Goal: Navigation & Orientation: Find specific page/section

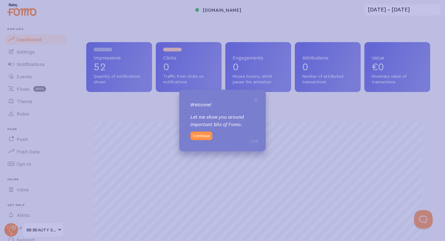
click at [185, 16] on icon at bounding box center [222, 120] width 445 height 241
click at [204, 135] on button "Continue" at bounding box center [201, 135] width 22 height 9
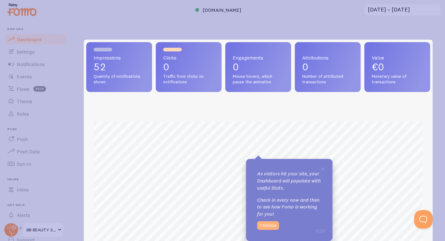
click at [272, 227] on button "Continue" at bounding box center [268, 225] width 22 height 9
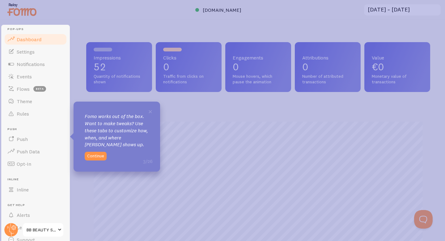
click at [95, 160] on div "× [PERSON_NAME] works out of the box. Want to make tweaks? Use these tabs to cu…" at bounding box center [117, 136] width 87 height 70
click at [96, 158] on button "Continue" at bounding box center [96, 155] width 22 height 9
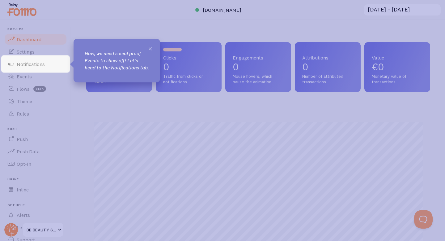
click at [151, 48] on span "×" at bounding box center [150, 48] width 5 height 9
click at [150, 50] on span "×" at bounding box center [150, 48] width 5 height 9
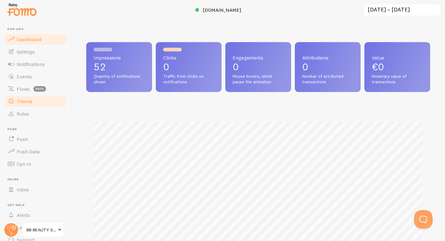
click at [32, 103] on link "Theme" at bounding box center [36, 101] width 64 height 12
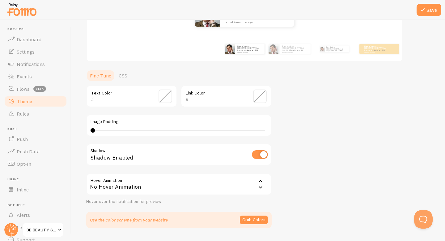
scroll to position [117, 0]
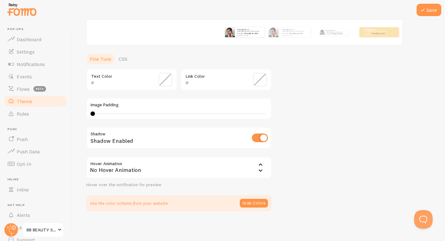
click at [262, 169] on icon at bounding box center [260, 170] width 7 height 7
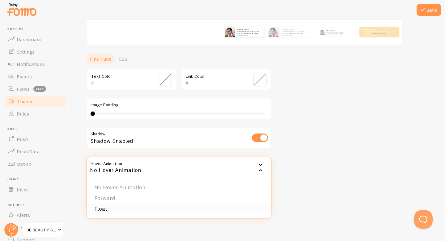
click at [176, 208] on li "Float" at bounding box center [179, 208] width 184 height 11
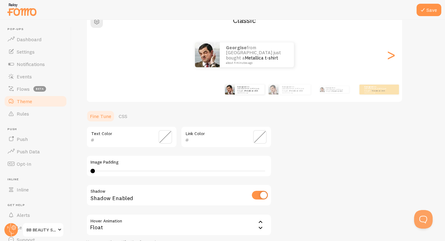
scroll to position [59, 0]
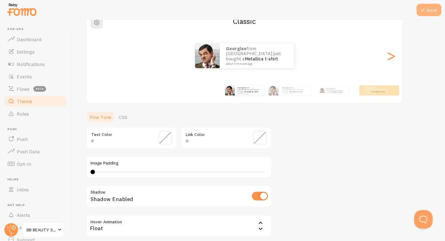
click at [430, 11] on button "Save" at bounding box center [429, 10] width 25 height 12
click at [28, 100] on span "Theme" at bounding box center [24, 101] width 15 height 6
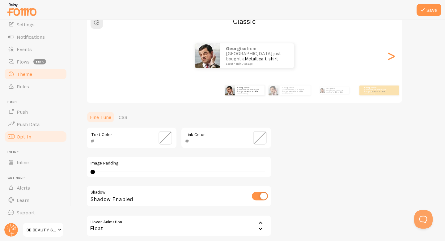
scroll to position [0, 0]
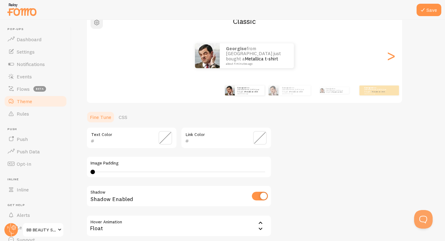
click at [98, 24] on span "button" at bounding box center [96, 22] width 7 height 7
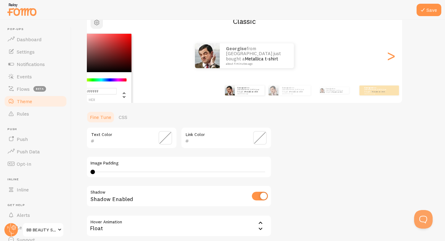
click at [98, 24] on span "button" at bounding box center [96, 22] width 7 height 7
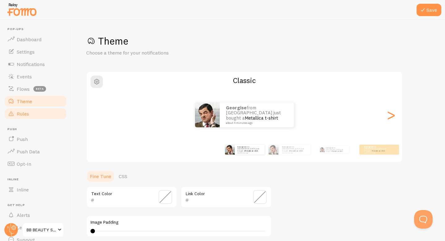
click at [23, 113] on span "Rules" at bounding box center [23, 113] width 12 height 6
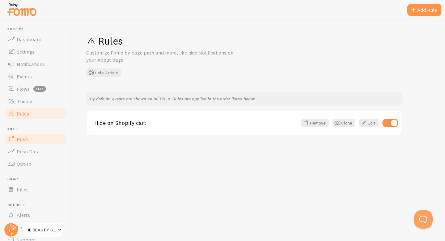
click at [39, 143] on link "Push" at bounding box center [36, 139] width 64 height 12
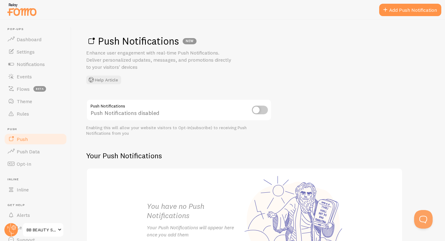
scroll to position [27, 0]
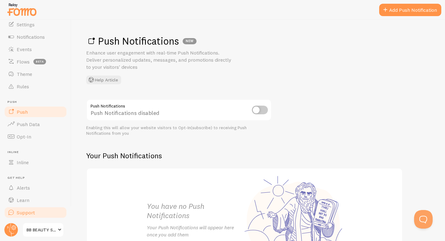
click at [27, 208] on link "Support" at bounding box center [36, 212] width 64 height 12
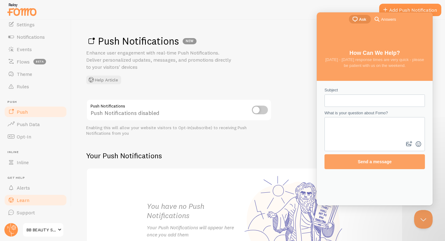
scroll to position [0, 0]
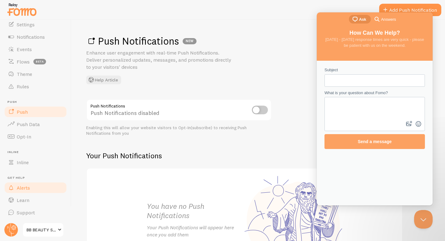
click at [30, 188] on link "Alerts" at bounding box center [36, 187] width 64 height 12
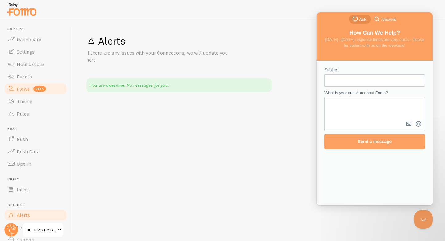
click at [42, 89] on span "beta" at bounding box center [39, 89] width 13 height 6
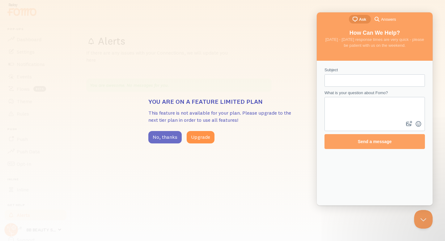
click at [160, 139] on button "No, thanks" at bounding box center [164, 137] width 33 height 12
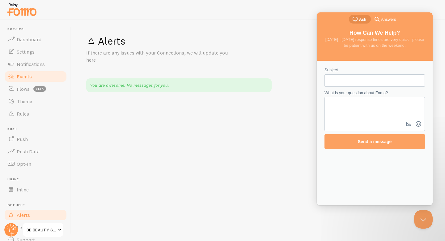
click at [42, 75] on link "Events" at bounding box center [36, 76] width 64 height 12
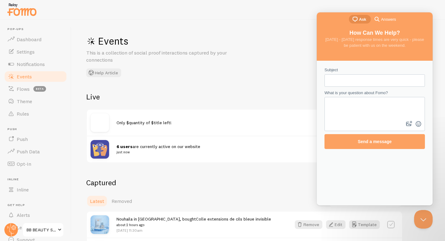
click at [278, 173] on div "Events This is a collection of social proof interactions captured by your conne…" at bounding box center [258, 130] width 374 height 221
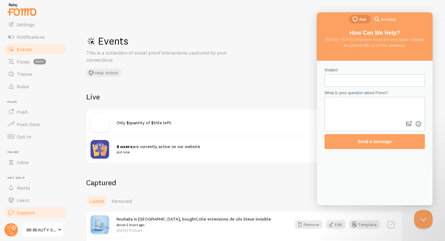
click at [35, 218] on link "Support" at bounding box center [36, 212] width 64 height 12
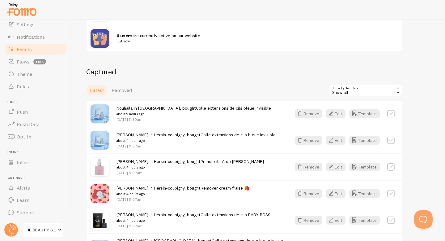
scroll to position [111, 0]
click at [362, 111] on button "Template" at bounding box center [364, 113] width 31 height 9
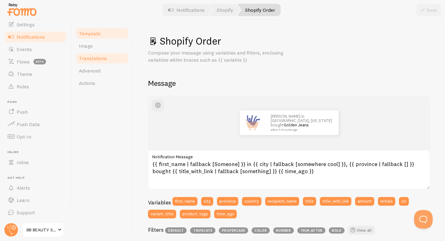
click at [104, 60] on span "Translations" at bounding box center [93, 58] width 28 height 6
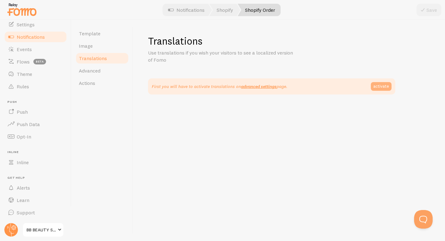
click at [378, 88] on link "activate" at bounding box center [381, 86] width 21 height 9
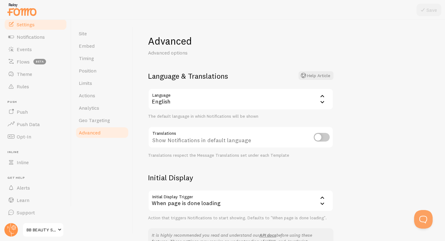
click at [321, 103] on icon at bounding box center [322, 101] width 7 height 7
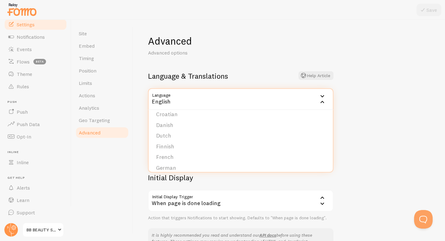
scroll to position [60, 0]
click at [189, 155] on li "French" at bounding box center [241, 154] width 184 height 11
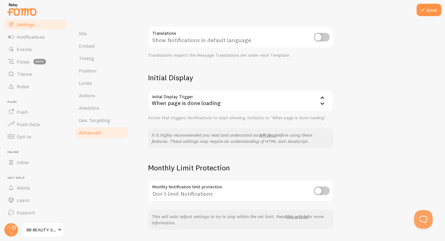
scroll to position [118, 0]
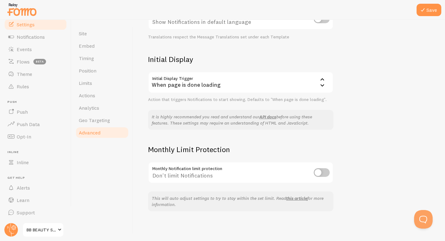
click at [325, 171] on input "checkbox" at bounding box center [322, 172] width 16 height 9
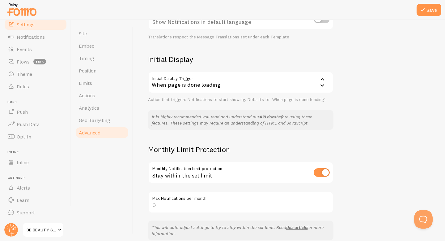
click at [325, 172] on input "checkbox" at bounding box center [322, 172] width 16 height 9
checkbox input "false"
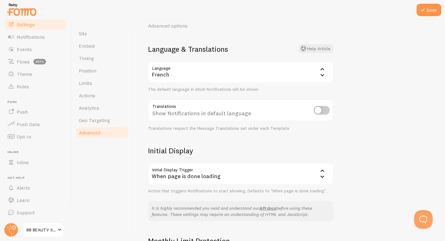
scroll to position [0, 0]
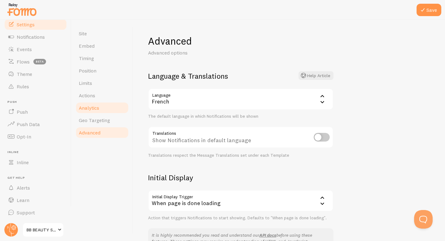
click at [101, 110] on link "Analytics" at bounding box center [102, 107] width 54 height 12
click at [430, 12] on button "Save" at bounding box center [429, 10] width 25 height 12
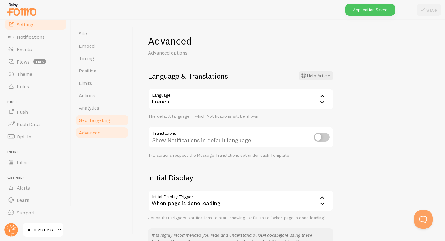
click at [92, 122] on span "Geo Targeting" at bounding box center [94, 120] width 31 height 6
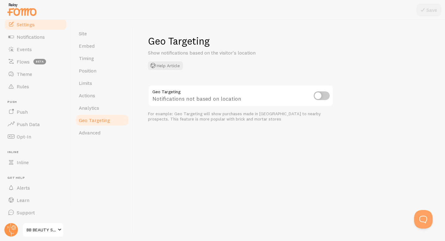
click at [321, 97] on input "checkbox" at bounding box center [322, 95] width 16 height 9
checkbox input "true"
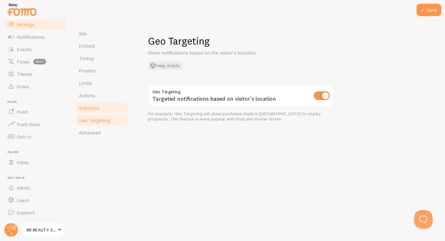
click at [101, 110] on link "Analytics" at bounding box center [102, 107] width 54 height 12
click at [436, 6] on button "Save" at bounding box center [429, 10] width 25 height 12
click at [114, 110] on link "Analytics" at bounding box center [102, 107] width 54 height 12
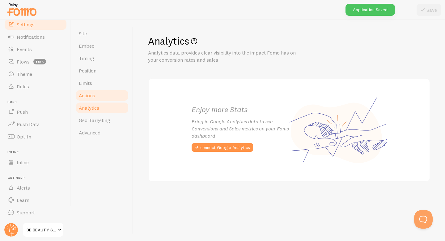
click at [111, 97] on link "Actions" at bounding box center [102, 95] width 54 height 12
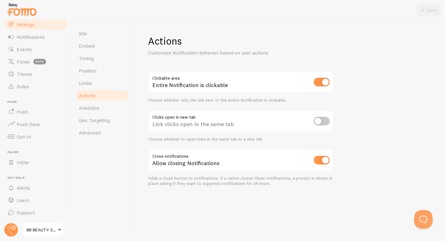
click at [324, 85] on input "checkbox" at bounding box center [322, 82] width 16 height 9
click at [322, 85] on input "checkbox" at bounding box center [322, 82] width 16 height 9
checkbox input "true"
click at [87, 84] on span "Limits" at bounding box center [85, 83] width 13 height 6
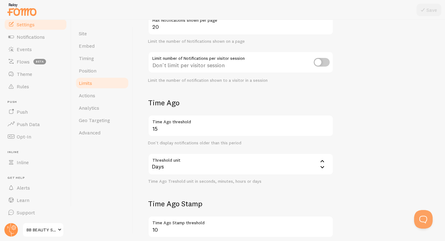
scroll to position [67, 0]
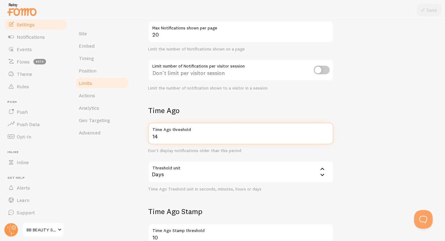
click at [327, 137] on input "14" at bounding box center [240, 133] width 185 height 22
click at [326, 136] on input "13" at bounding box center [240, 133] width 185 height 22
click at [327, 135] on input "14" at bounding box center [240, 133] width 185 height 22
type input "15"
click at [327, 135] on input "15" at bounding box center [240, 133] width 185 height 22
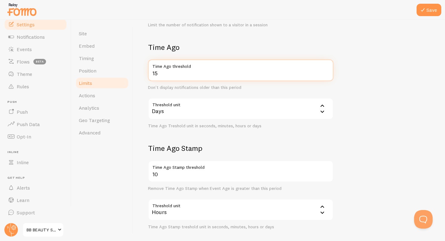
scroll to position [132, 0]
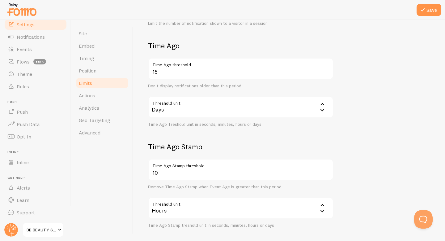
click at [305, 211] on div "Hours" at bounding box center [240, 208] width 185 height 22
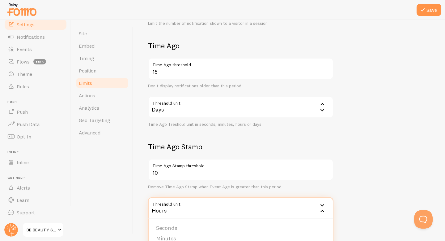
scroll to position [160, 0]
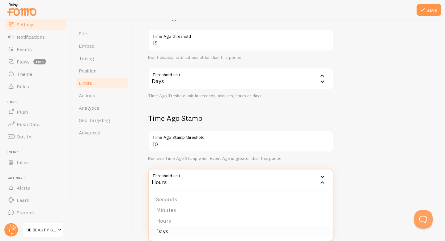
click at [264, 228] on li "Days" at bounding box center [241, 231] width 184 height 11
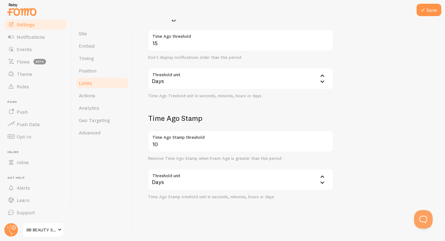
click at [322, 179] on icon at bounding box center [322, 176] width 7 height 7
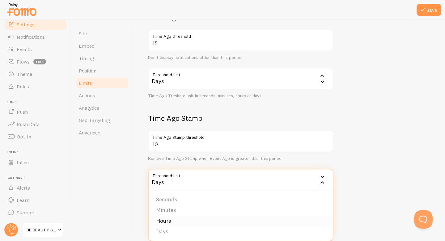
click at [271, 215] on li "Hours" at bounding box center [241, 220] width 184 height 11
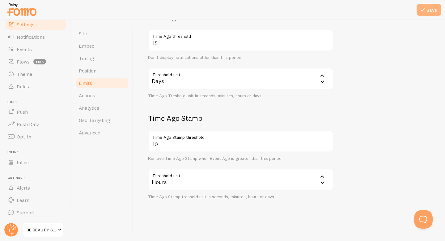
click at [430, 6] on button "Save" at bounding box center [429, 10] width 25 height 12
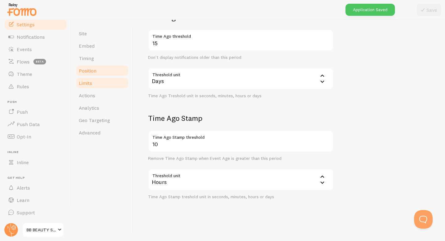
click at [95, 67] on span "Position" at bounding box center [88, 70] width 18 height 6
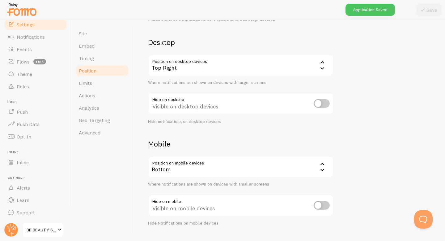
scroll to position [48, 0]
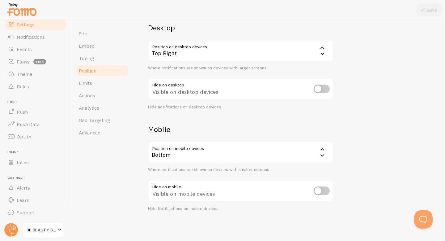
click at [322, 192] on input "checkbox" at bounding box center [322, 190] width 16 height 9
click at [323, 190] on input "checkbox" at bounding box center [322, 190] width 16 height 9
checkbox input "false"
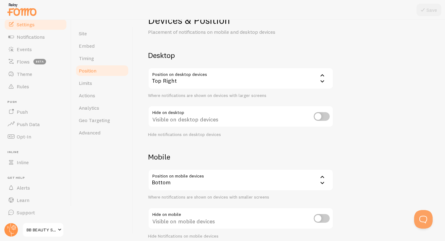
scroll to position [20, 0]
click at [321, 114] on input "checkbox" at bounding box center [322, 116] width 16 height 9
checkbox input "true"
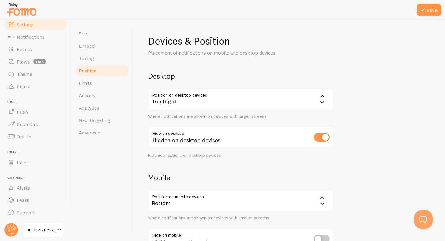
click at [323, 101] on icon at bounding box center [323, 102] width 4 height 2
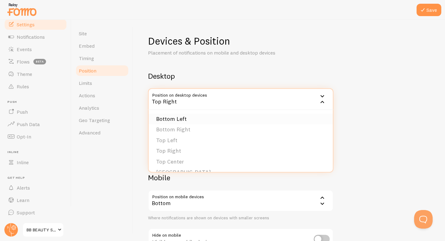
click at [266, 116] on li "Bottom Left" at bounding box center [241, 118] width 184 height 11
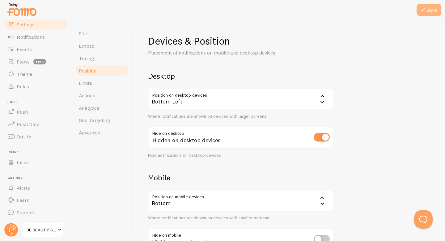
click at [432, 15] on button "Save" at bounding box center [429, 10] width 25 height 12
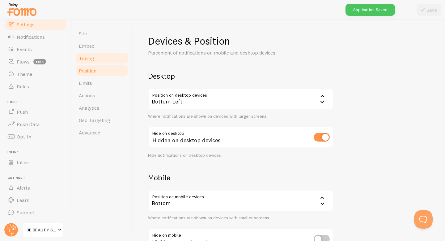
click at [110, 56] on link "Timing" at bounding box center [102, 58] width 54 height 12
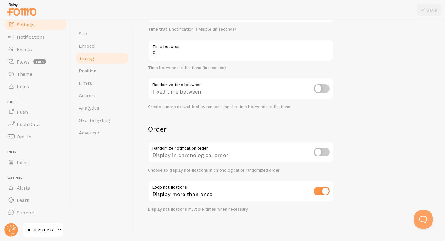
scroll to position [126, 0]
click at [322, 153] on input "checkbox" at bounding box center [322, 151] width 16 height 9
checkbox input "true"
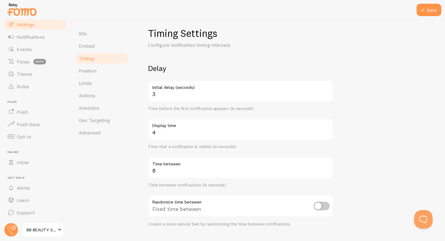
scroll to position [0, 0]
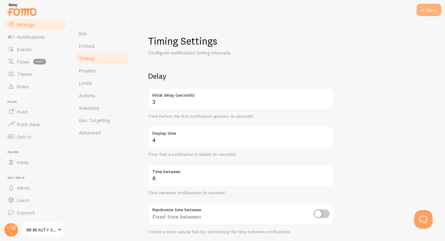
click at [428, 12] on button "Save" at bounding box center [429, 10] width 25 height 12
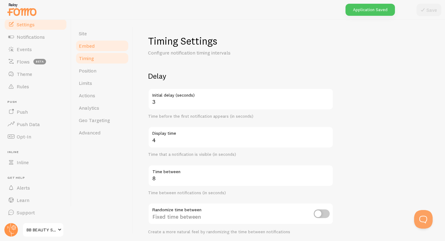
click at [110, 46] on link "Embed" at bounding box center [102, 46] width 54 height 12
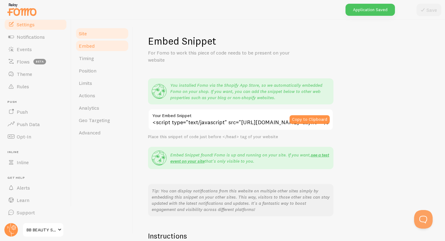
click at [89, 33] on link "Site" at bounding box center [102, 33] width 54 height 12
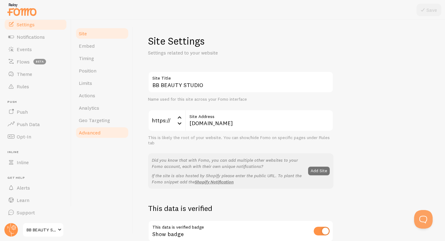
click at [89, 133] on span "Advanced" at bounding box center [90, 132] width 22 height 6
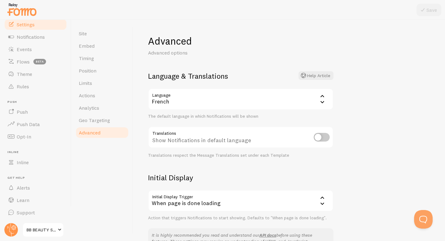
click at [325, 135] on input "checkbox" at bounding box center [322, 137] width 16 height 9
checkbox input "true"
click at [297, 99] on div "French" at bounding box center [240, 99] width 185 height 22
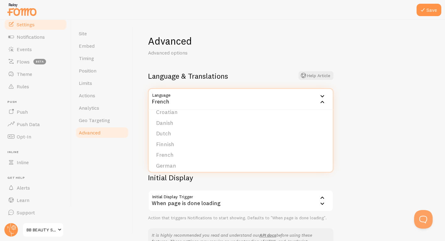
scroll to position [62, 0]
click at [220, 151] on li "French" at bounding box center [241, 152] width 184 height 11
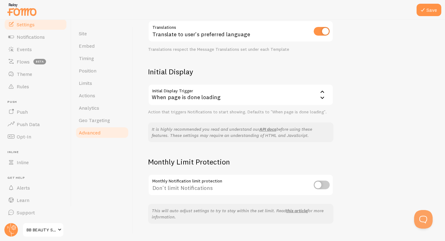
scroll to position [118, 0]
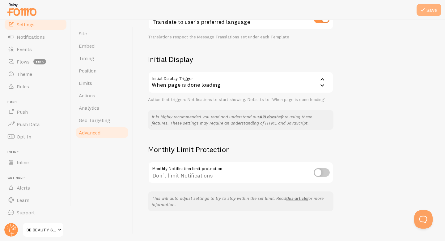
click at [424, 12] on icon at bounding box center [422, 9] width 7 height 7
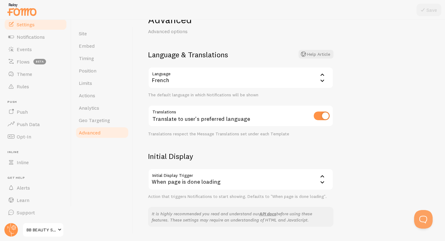
scroll to position [0, 0]
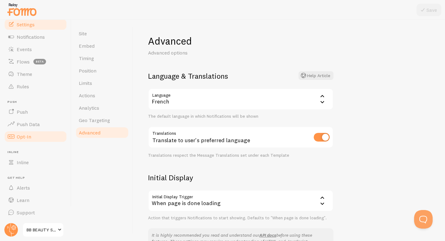
click at [50, 136] on link "Opt-In" at bounding box center [36, 136] width 64 height 12
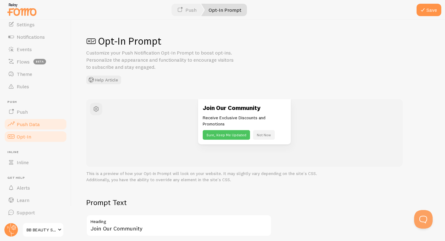
click at [44, 124] on link "Push Data" at bounding box center [36, 124] width 64 height 12
